Goal: Task Accomplishment & Management: Manage account settings

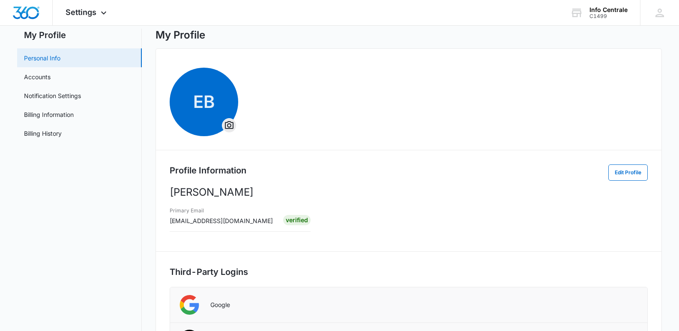
scroll to position [18, 0]
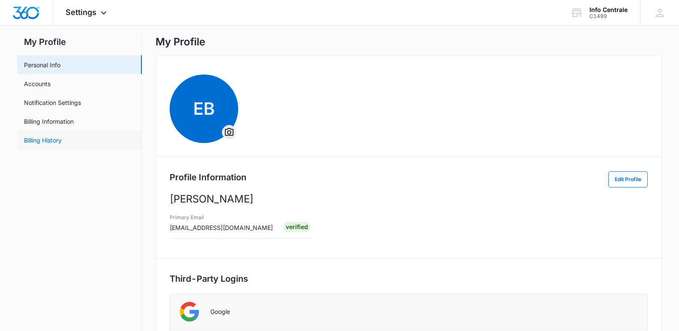
click at [54, 142] on link "Billing History" at bounding box center [43, 140] width 38 height 9
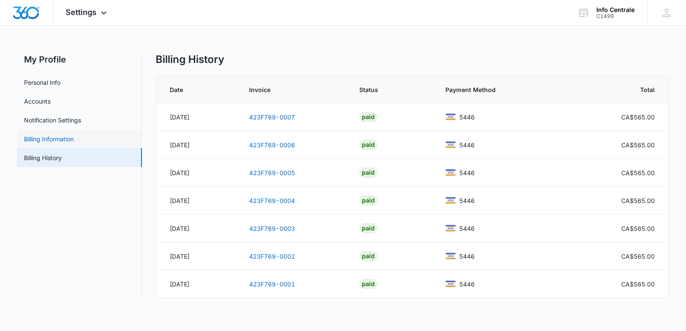
click at [58, 137] on link "Billing Information" at bounding box center [49, 139] width 50 height 9
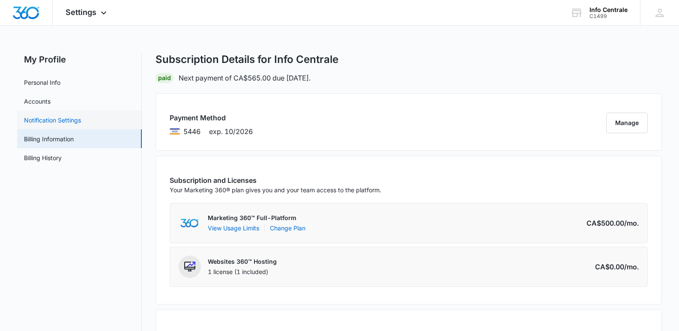
click at [56, 123] on link "Notification Settings" at bounding box center [52, 120] width 57 height 9
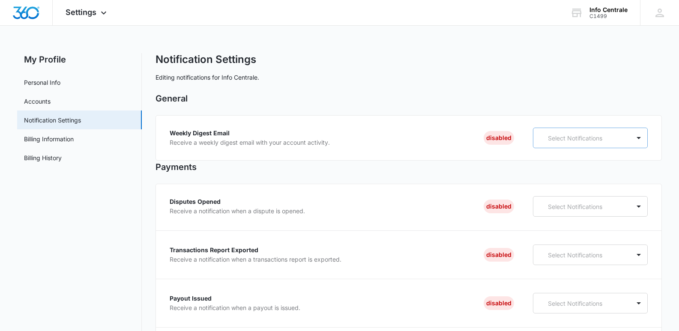
click at [576, 139] on p "Select Notifications" at bounding box center [583, 138] width 71 height 9
click at [44, 101] on link "Accounts" at bounding box center [37, 101] width 27 height 9
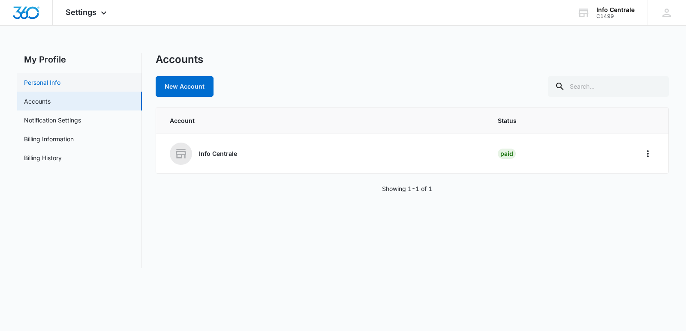
click at [60, 81] on link "Personal Info" at bounding box center [42, 82] width 36 height 9
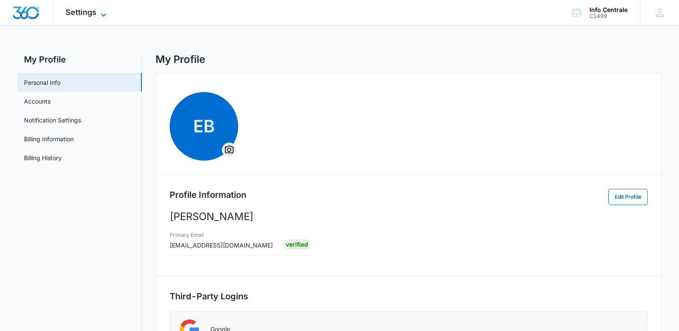
click at [86, 11] on span "Settings" at bounding box center [81, 12] width 31 height 9
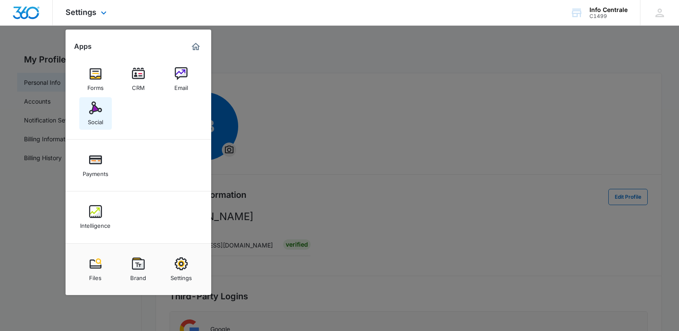
click at [99, 117] on div "Social" at bounding box center [95, 119] width 15 height 11
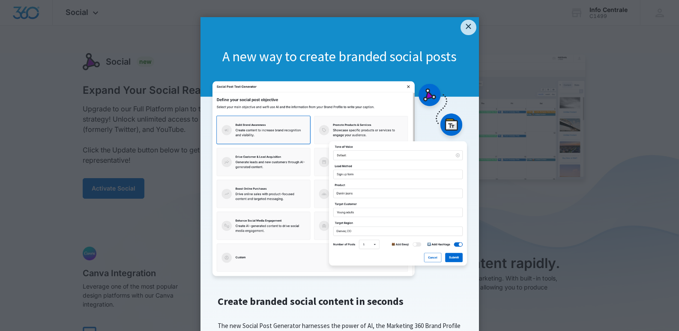
click at [103, 108] on appcues "× A new way to create branded social posts Create branded social content in sec…" at bounding box center [339, 165] width 679 height 331
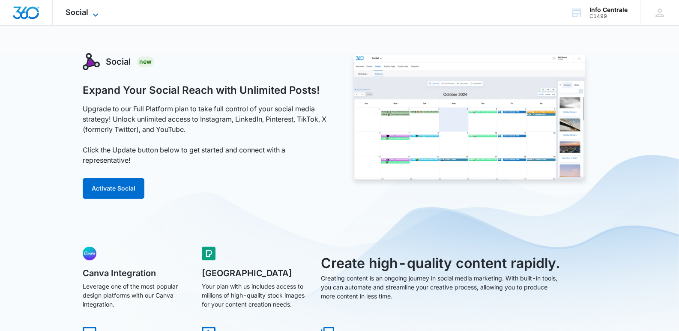
click at [72, 14] on span "Social" at bounding box center [77, 12] width 23 height 9
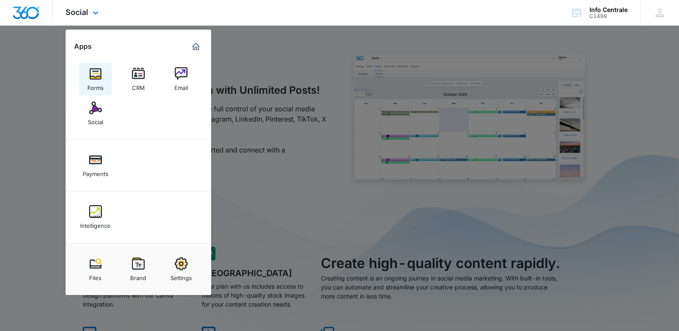
click at [100, 81] on div "Forms" at bounding box center [95, 85] width 16 height 11
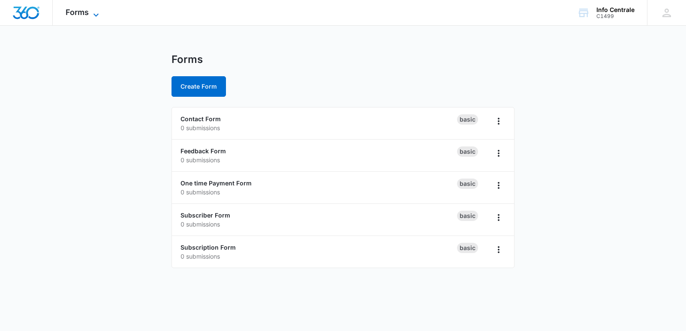
click at [80, 13] on span "Forms" at bounding box center [77, 12] width 23 height 9
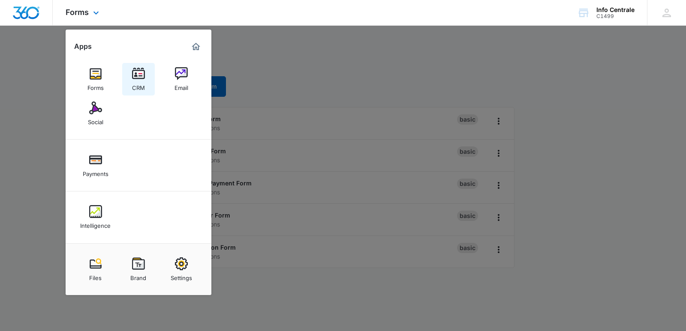
click at [139, 81] on div "CRM" at bounding box center [138, 85] width 13 height 11
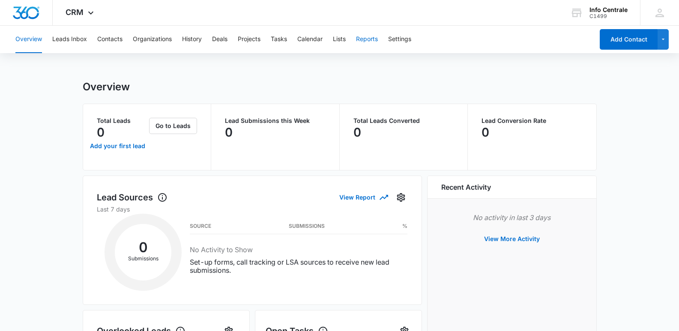
click at [365, 40] on button "Reports" at bounding box center [367, 39] width 22 height 27
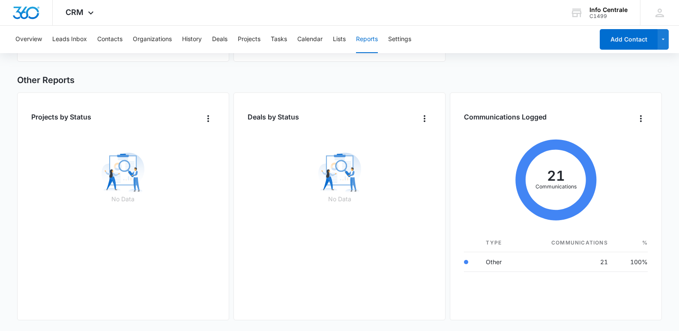
scroll to position [543, 0]
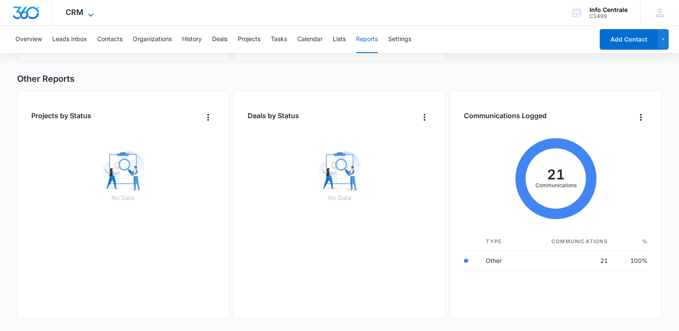
click at [75, 10] on span "CRM" at bounding box center [75, 12] width 18 height 9
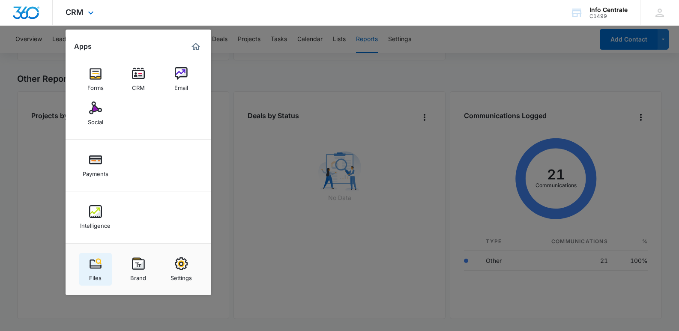
click at [95, 263] on img at bounding box center [95, 263] width 13 height 13
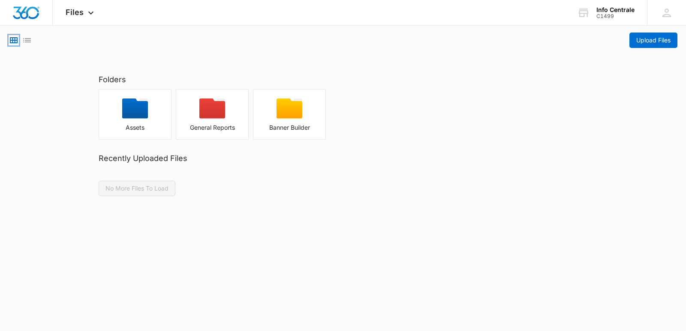
click at [12, 38] on icon "Grid View" at bounding box center [14, 40] width 8 height 6
click at [27, 39] on icon "List View" at bounding box center [27, 40] width 10 height 10
